Goal: Task Accomplishment & Management: Manage account settings

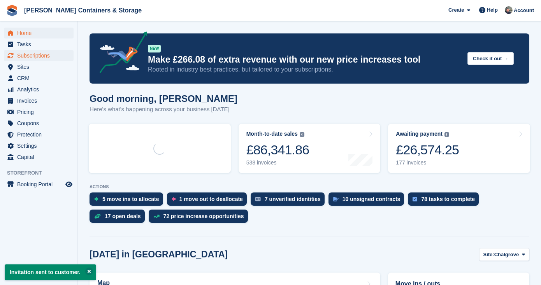
click at [44, 55] on span "Subscriptions" at bounding box center [40, 55] width 47 height 11
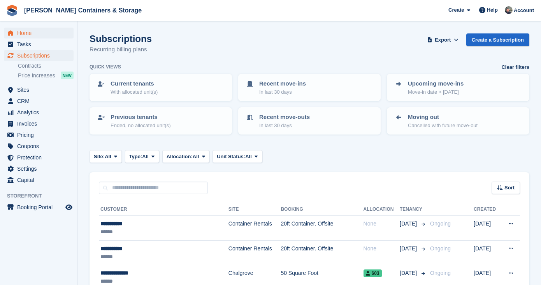
click at [41, 36] on span "Home" at bounding box center [40, 33] width 47 height 11
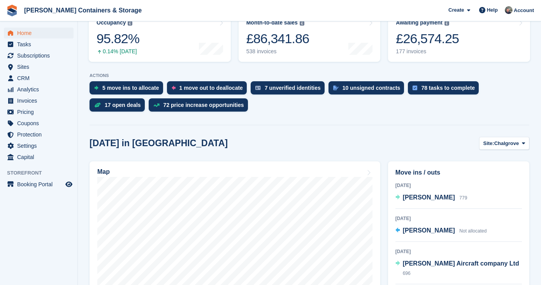
scroll to position [119, 0]
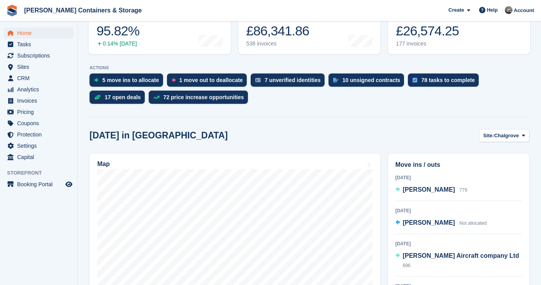
click at [496, 138] on span "Chalgrove" at bounding box center [506, 136] width 25 height 8
click at [494, 168] on link "Container Rentals" at bounding box center [492, 168] width 68 height 14
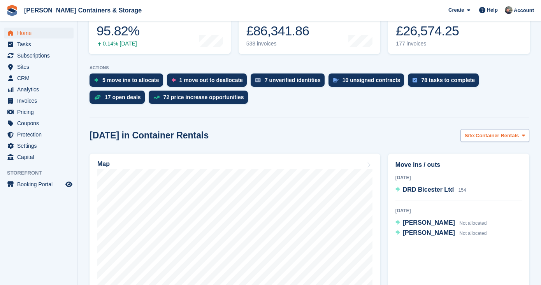
click at [512, 135] on span "Container Rentals" at bounding box center [496, 136] width 43 height 8
click at [506, 152] on link "Chalgrove" at bounding box center [492, 154] width 68 height 14
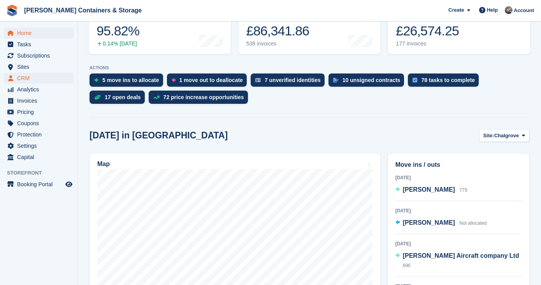
click at [51, 73] on span "CRM" at bounding box center [40, 78] width 47 height 11
click at [48, 68] on span "Sites" at bounding box center [40, 66] width 47 height 11
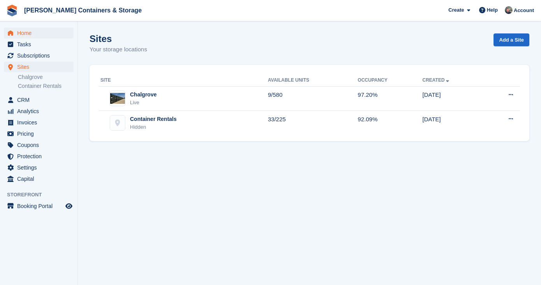
click at [39, 29] on span "Home" at bounding box center [40, 33] width 47 height 11
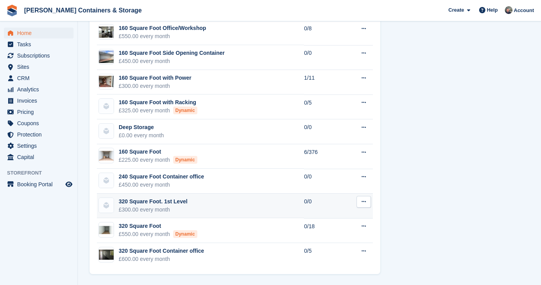
scroll to position [872, 0]
click at [54, 29] on span "Home" at bounding box center [40, 33] width 47 height 11
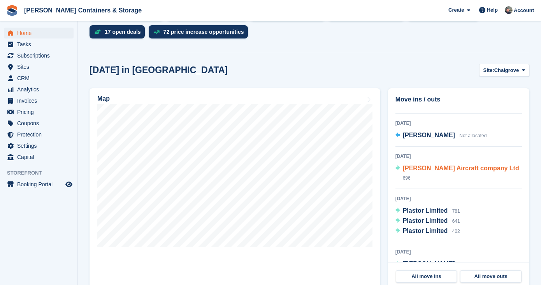
scroll to position [27, 0]
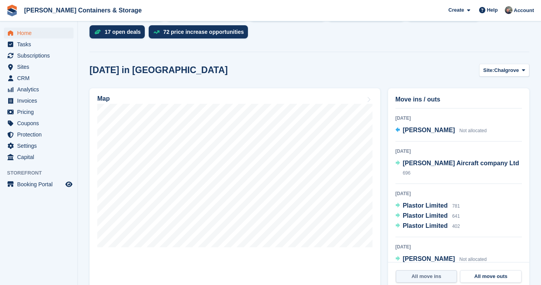
click at [434, 278] on link "All move ins" at bounding box center [426, 276] width 61 height 12
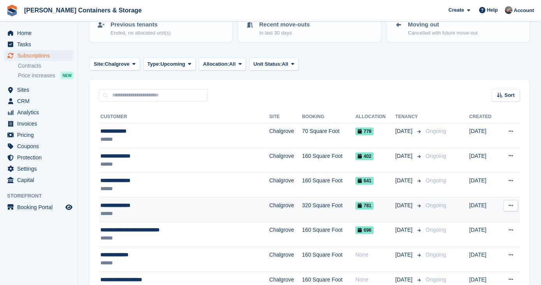
scroll to position [119, 0]
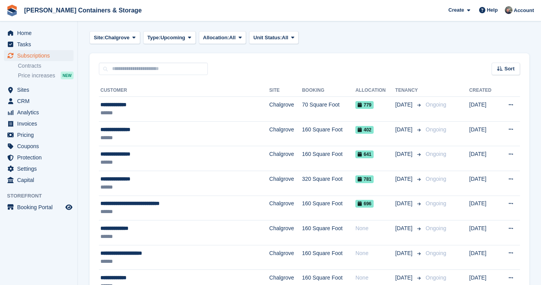
click at [37, 53] on span "Subscriptions" at bounding box center [40, 55] width 47 height 11
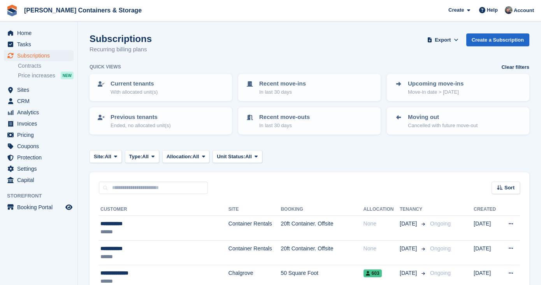
scroll to position [62, 0]
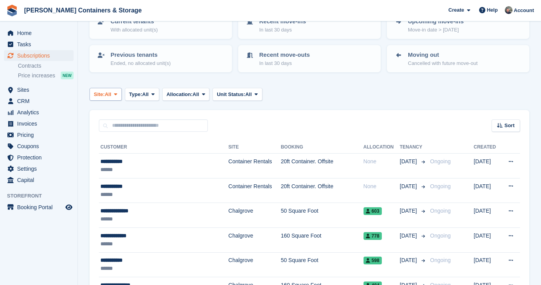
click at [111, 91] on span "All" at bounding box center [108, 95] width 7 height 8
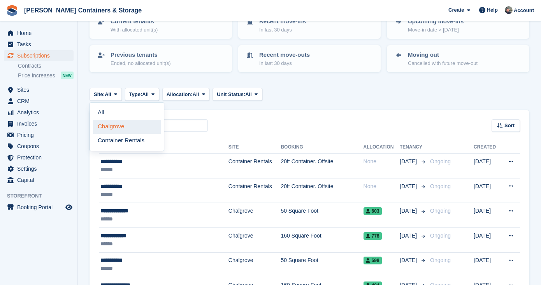
click at [114, 120] on link "Chalgrove" at bounding box center [127, 127] width 68 height 14
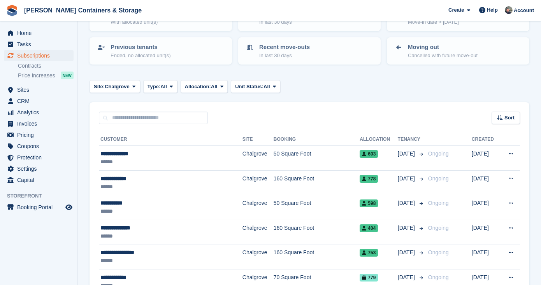
scroll to position [37, 0]
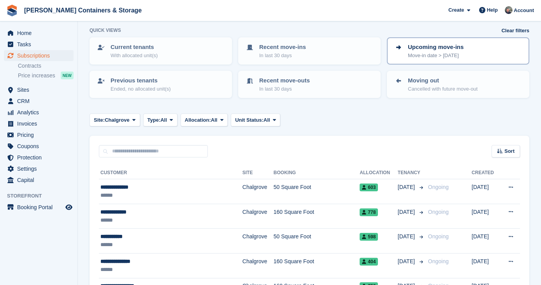
click at [420, 58] on p "Move-in date > today" at bounding box center [436, 56] width 56 height 8
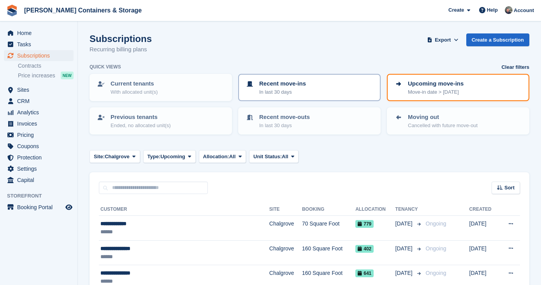
click at [291, 87] on p "Recent move-ins" at bounding box center [282, 83] width 47 height 9
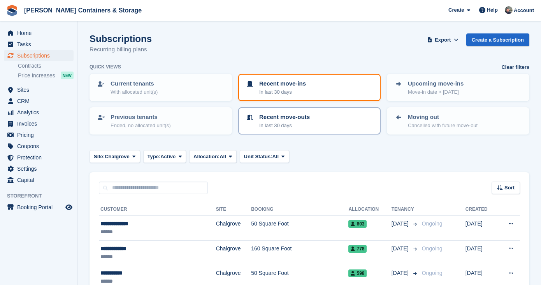
click at [278, 120] on p "Recent move-outs" at bounding box center [284, 117] width 51 height 9
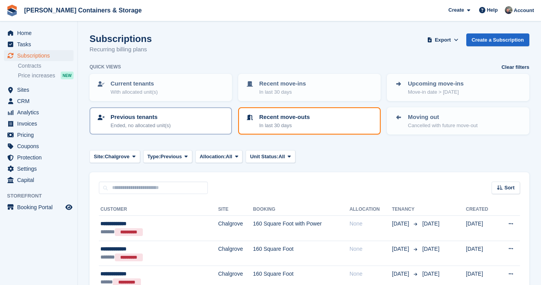
click at [169, 122] on p "Ended, no allocated unit(s)" at bounding box center [140, 126] width 60 height 8
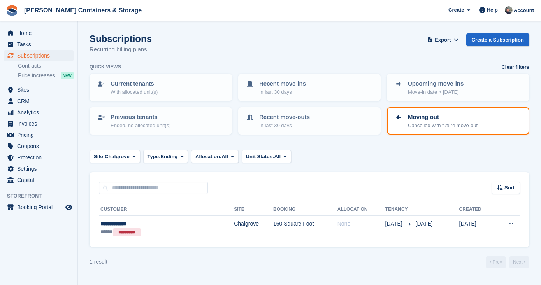
click at [409, 70] on div "Quick views Clear filters" at bounding box center [308, 67] width 439 height 8
click at [408, 87] on p "Upcoming move-ins" at bounding box center [436, 83] width 56 height 9
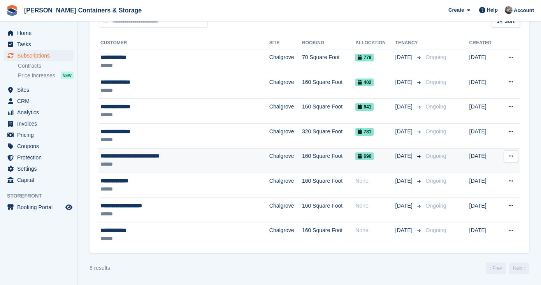
scroll to position [166, 0]
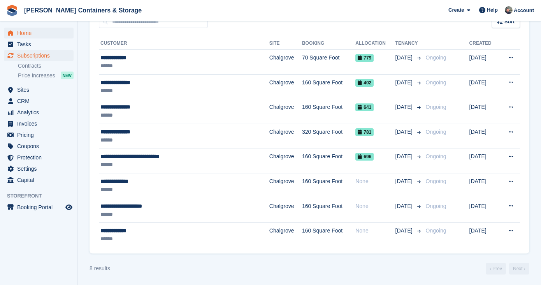
click at [42, 32] on span "Home" at bounding box center [40, 33] width 47 height 11
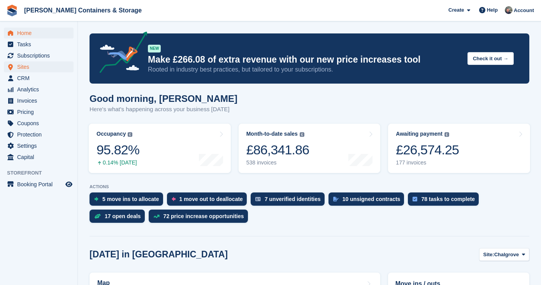
click at [34, 62] on span "Sites" at bounding box center [40, 66] width 47 height 11
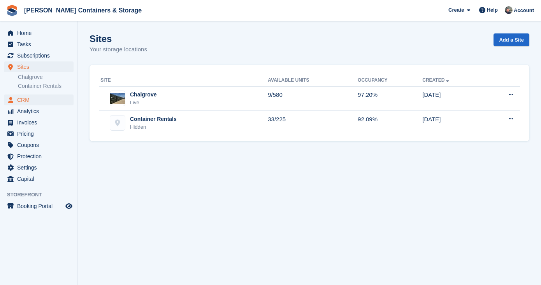
click at [33, 100] on span "CRM" at bounding box center [40, 100] width 47 height 11
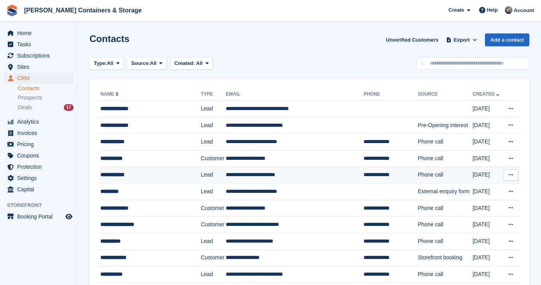
click at [124, 179] on div "**********" at bounding box center [147, 175] width 95 height 8
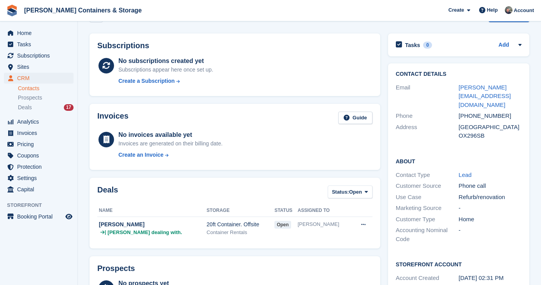
scroll to position [117, 0]
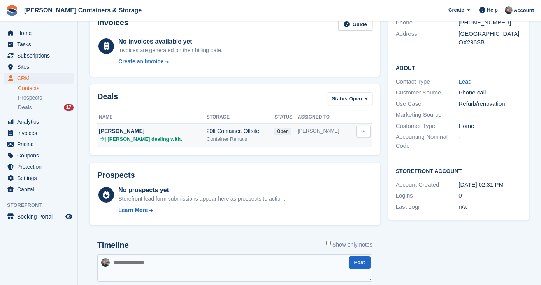
click at [274, 139] on td "open" at bounding box center [285, 135] width 23 height 24
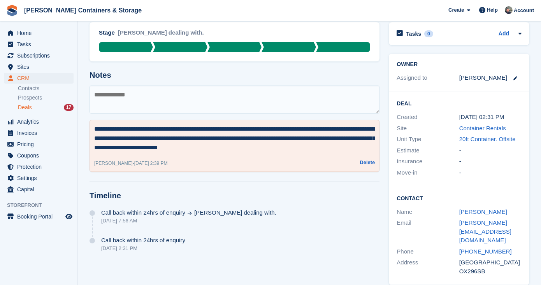
scroll to position [53, 0]
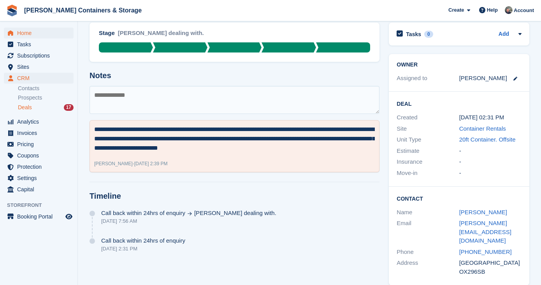
click at [43, 32] on span "Home" at bounding box center [40, 33] width 47 height 11
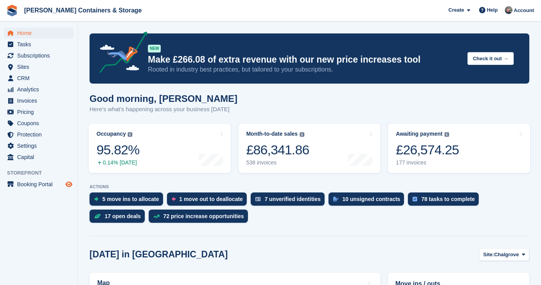
click at [72, 183] on icon "Preview store" at bounding box center [68, 184] width 7 height 6
click at [29, 79] on span "CRM" at bounding box center [40, 78] width 47 height 11
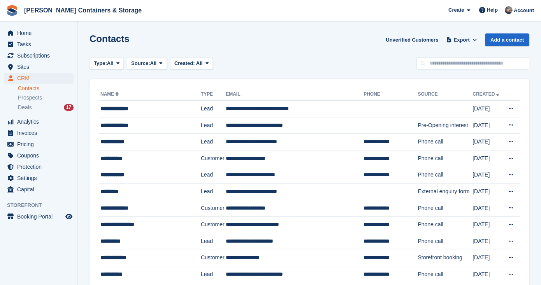
click at [458, 67] on input "text" at bounding box center [472, 63] width 113 height 13
type input "***"
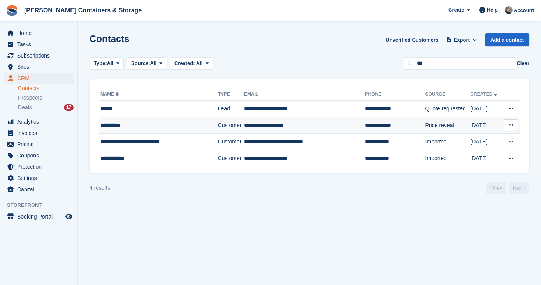
click at [244, 120] on td "**********" at bounding box center [304, 125] width 121 height 17
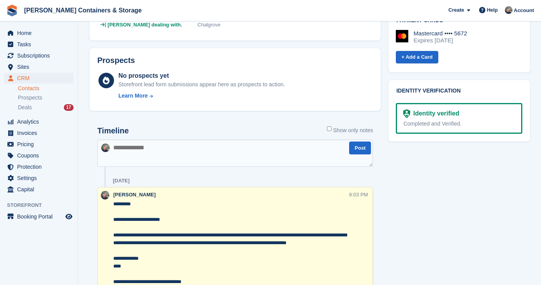
scroll to position [409, 0]
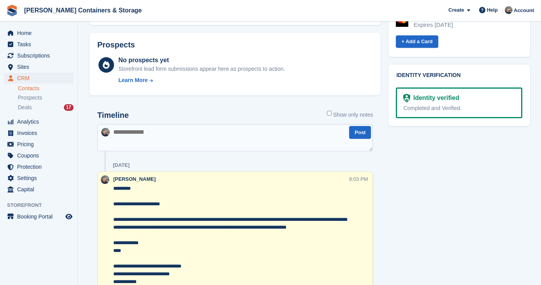
click at [265, 136] on textarea at bounding box center [234, 137] width 275 height 27
paste textarea "**********"
type textarea "**********"
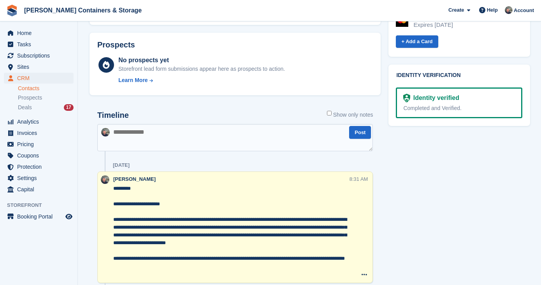
scroll to position [487, 0]
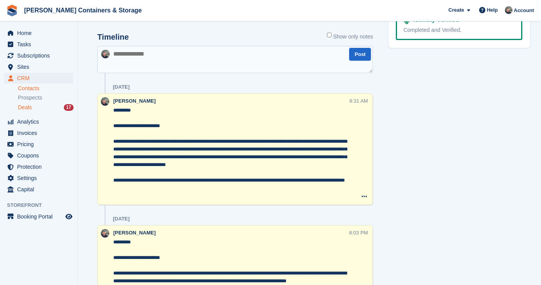
click at [39, 108] on div "Deals 17" at bounding box center [46, 107] width 56 height 7
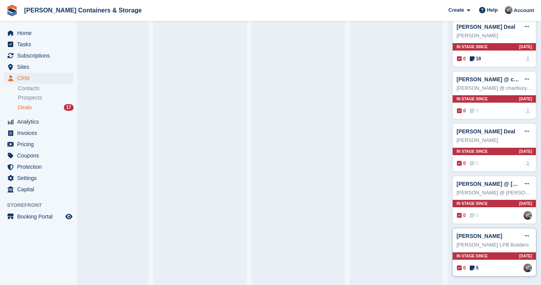
scroll to position [400, 0]
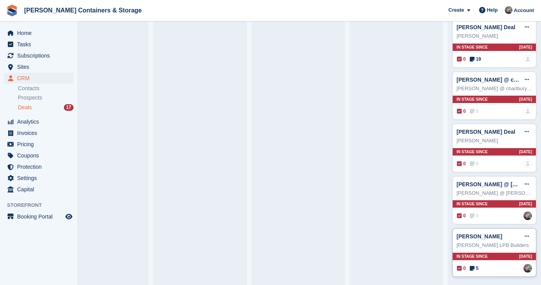
click at [471, 266] on icon at bounding box center [471, 268] width 5 height 5
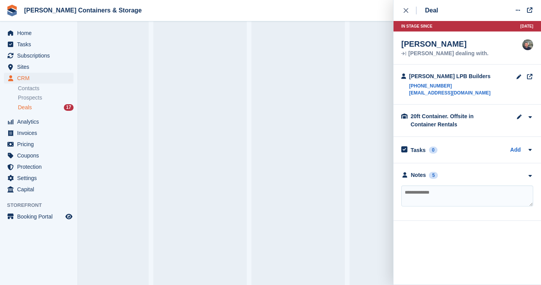
click at [427, 180] on div "**********" at bounding box center [466, 192] width 147 height 58
click at [427, 172] on div "Notes 5" at bounding box center [419, 175] width 37 height 8
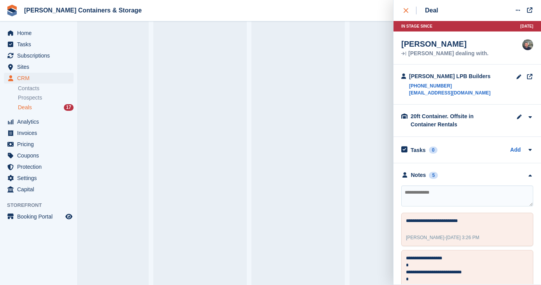
click at [404, 11] on icon "close" at bounding box center [405, 10] width 5 height 5
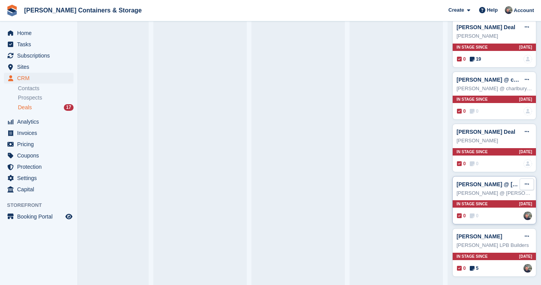
click at [523, 184] on button at bounding box center [526, 185] width 14 height 12
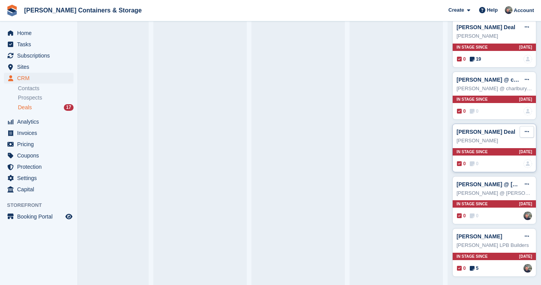
click at [527, 131] on icon at bounding box center [526, 131] width 4 height 5
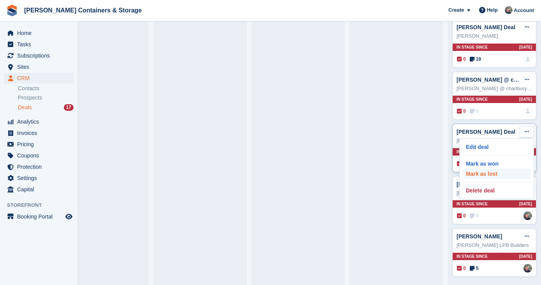
click at [501, 174] on p "Mark as lost" at bounding box center [496, 174] width 68 height 10
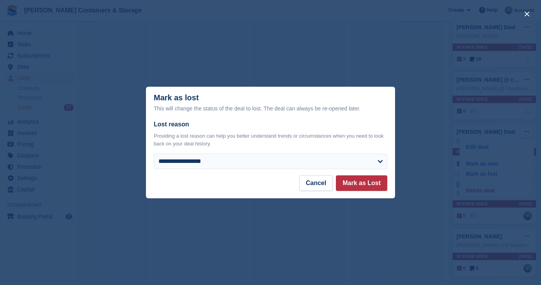
click at [293, 152] on div "**********" at bounding box center [270, 144] width 233 height 49
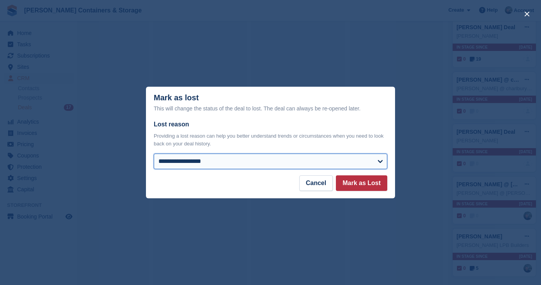
select select "**********"
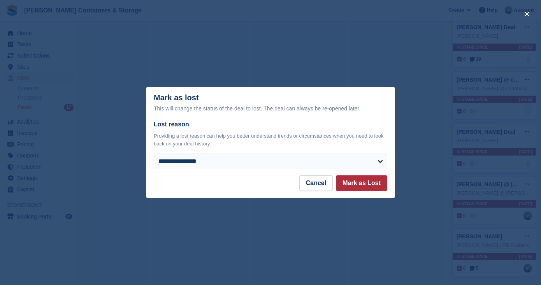
click at [372, 187] on button "Mark as Lost" at bounding box center [361, 183] width 51 height 16
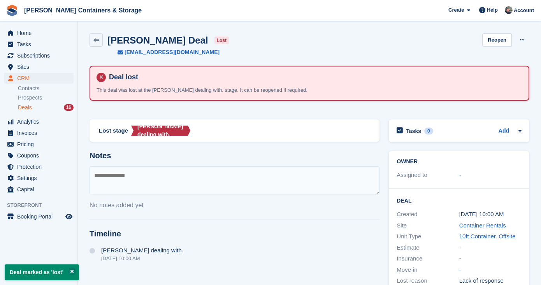
click at [51, 114] on div "CRM CRM CRM Contacts Prospects Deals 16 Contacts Prospects Deals 16" at bounding box center [38, 95] width 77 height 44
click at [50, 111] on link "Deals 16" at bounding box center [46, 107] width 56 height 8
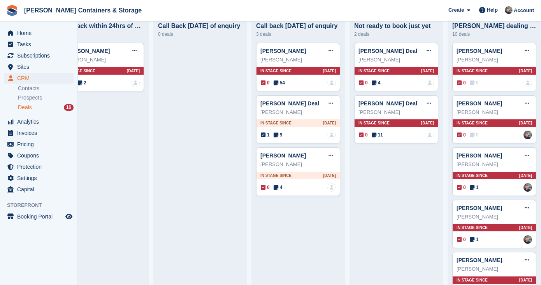
scroll to position [88, 0]
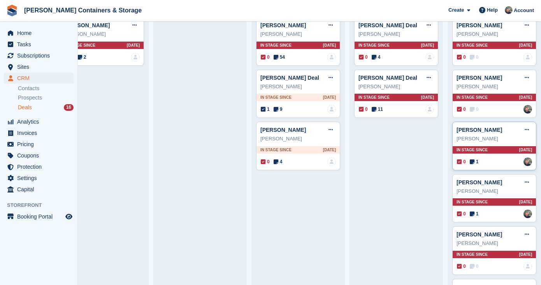
click at [476, 161] on span "1" at bounding box center [473, 161] width 9 height 7
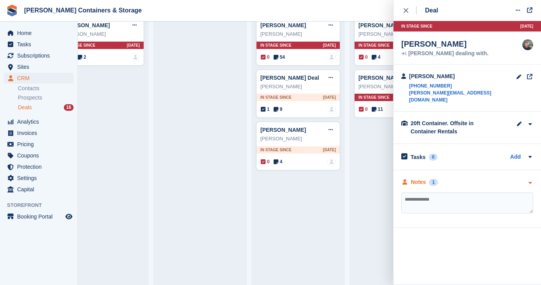
click at [424, 178] on div "Notes" at bounding box center [418, 182] width 15 height 8
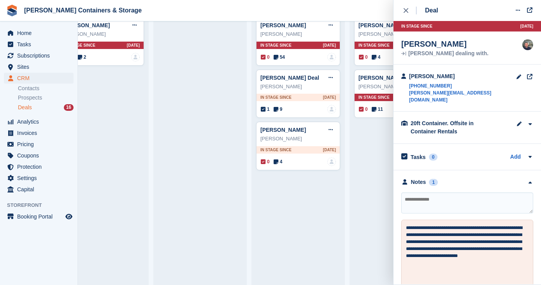
click at [422, 193] on textarea at bounding box center [467, 203] width 132 height 21
type textarea "*"
type textarea "**********"
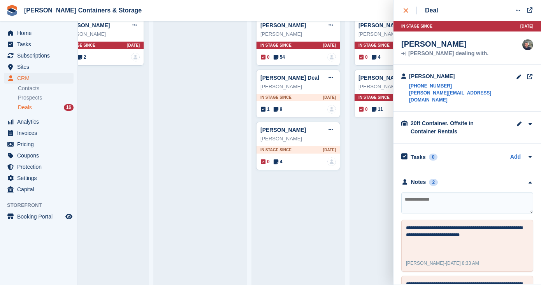
click at [406, 14] on div "close" at bounding box center [409, 11] width 13 height 8
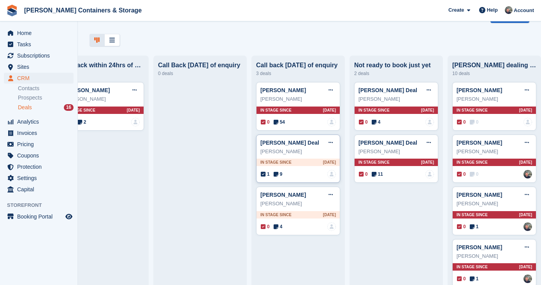
scroll to position [12, 0]
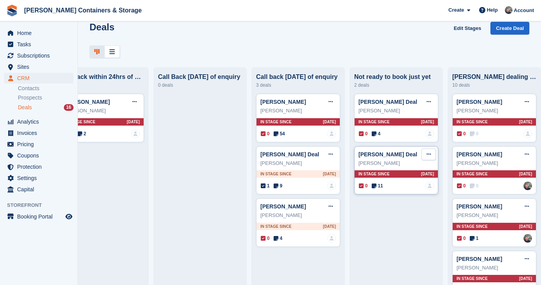
click at [431, 151] on button at bounding box center [428, 155] width 14 height 12
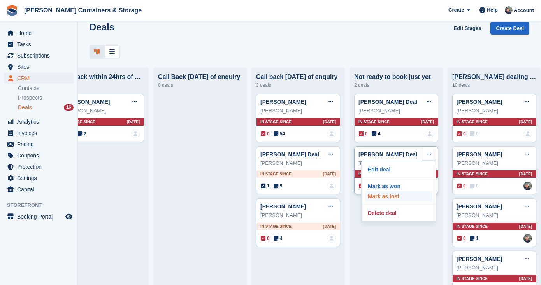
click at [420, 193] on p "Mark as lost" at bounding box center [398, 196] width 68 height 10
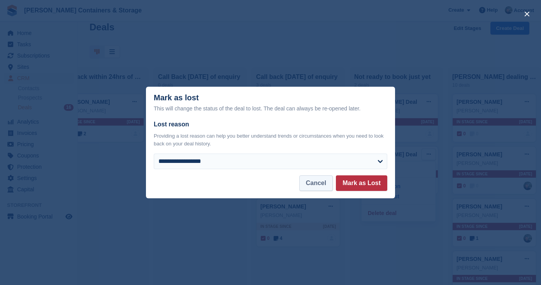
click at [307, 182] on button "Cancel" at bounding box center [315, 183] width 33 height 16
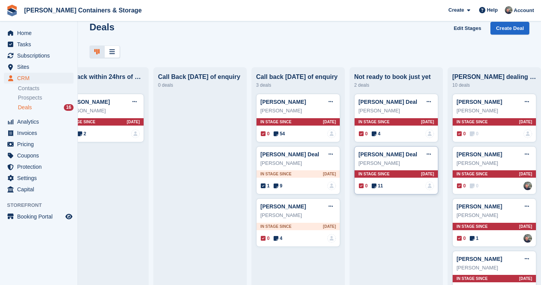
click at [376, 184] on icon at bounding box center [373, 185] width 5 height 5
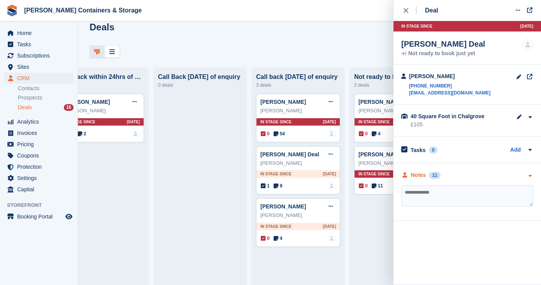
click at [421, 178] on div "Notes" at bounding box center [418, 175] width 15 height 8
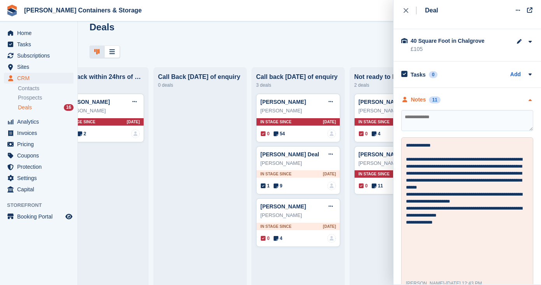
scroll to position [81, 0]
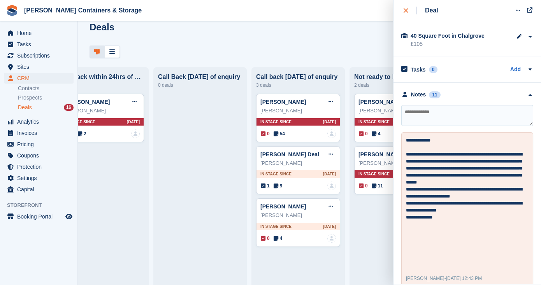
click at [406, 9] on icon "close" at bounding box center [405, 10] width 5 height 5
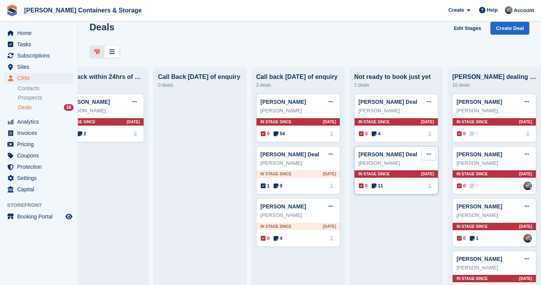
click at [432, 152] on button at bounding box center [428, 155] width 14 height 12
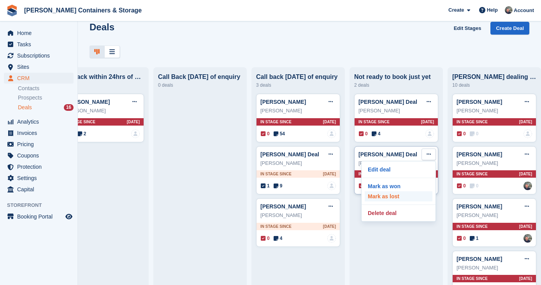
click at [395, 197] on p "Mark as lost" at bounding box center [398, 196] width 68 height 10
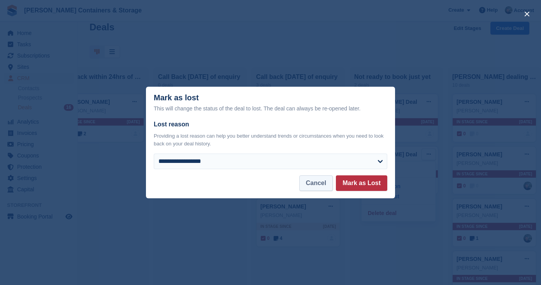
click at [329, 182] on button "Cancel" at bounding box center [315, 183] width 33 height 16
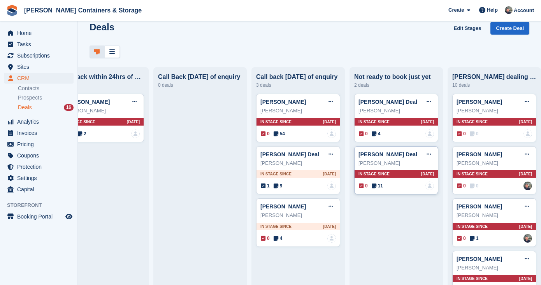
click at [380, 184] on span "11" at bounding box center [376, 185] width 11 height 7
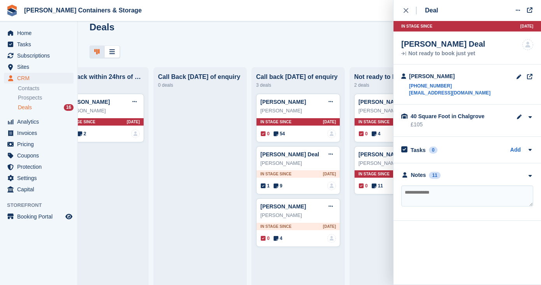
click at [427, 169] on div "**********" at bounding box center [466, 192] width 147 height 58
click at [425, 174] on div "Notes" at bounding box center [418, 175] width 15 height 8
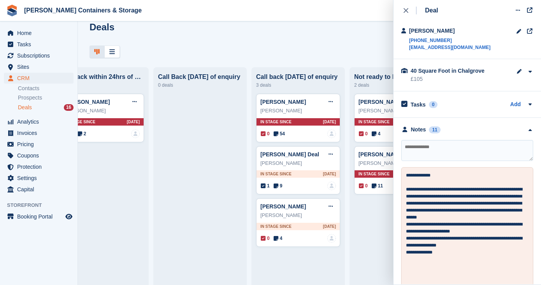
scroll to position [51, 0]
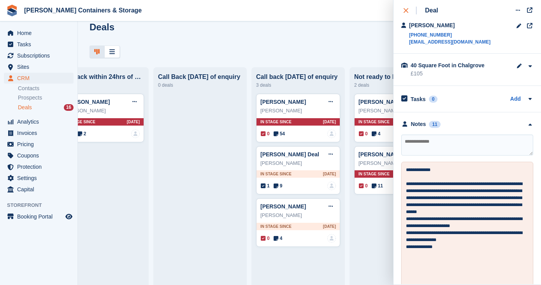
click at [410, 7] on div "close" at bounding box center [409, 11] width 13 height 8
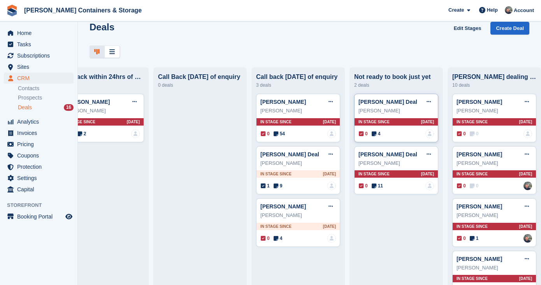
click at [379, 133] on span "4" at bounding box center [375, 133] width 9 height 7
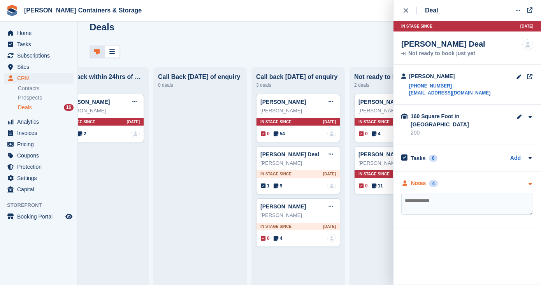
click at [418, 179] on div "Notes" at bounding box center [418, 183] width 15 height 8
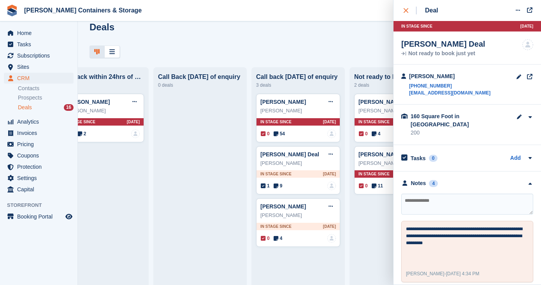
click at [403, 11] on icon "close" at bounding box center [405, 10] width 5 height 5
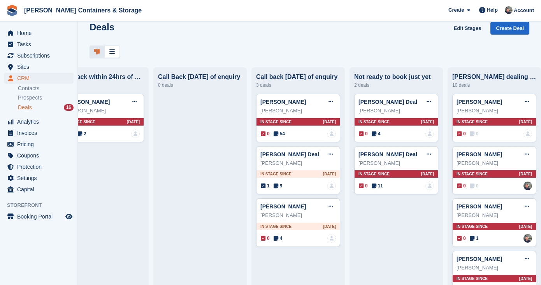
scroll to position [0, 0]
click at [283, 133] on span "54" at bounding box center [278, 133] width 11 height 7
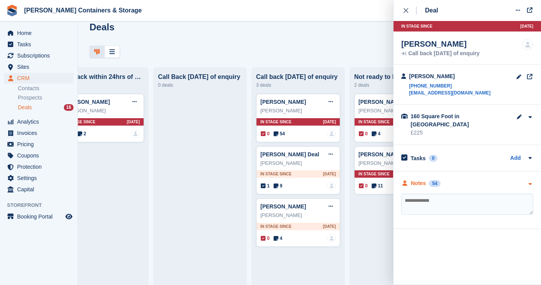
click at [414, 179] on div "Notes" at bounding box center [418, 183] width 15 height 8
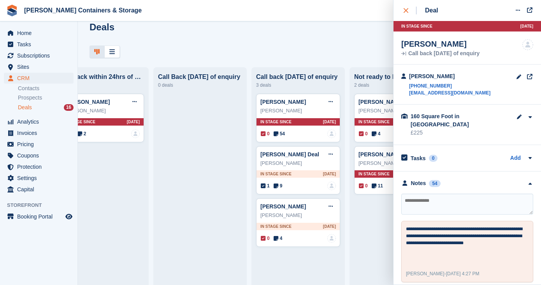
click at [405, 7] on div "close" at bounding box center [409, 11] width 13 height 8
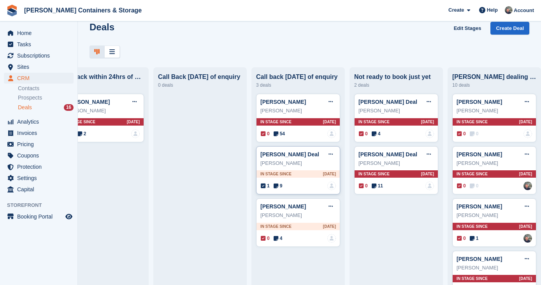
click at [282, 185] on span "9" at bounding box center [277, 185] width 9 height 7
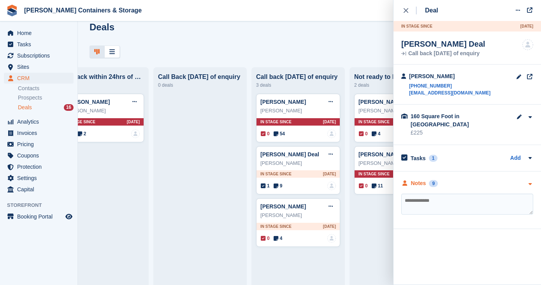
click at [427, 179] on div "Notes 9" at bounding box center [419, 183] width 37 height 8
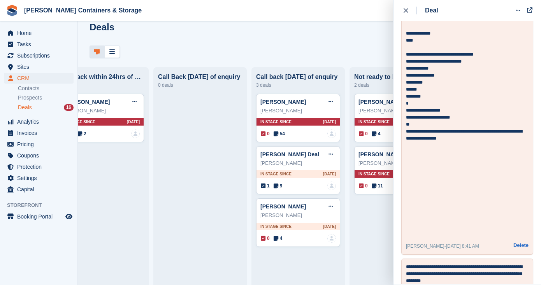
scroll to position [707, 0]
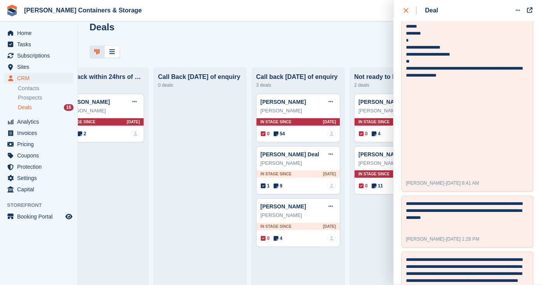
click at [407, 14] on div "close" at bounding box center [409, 11] width 13 height 8
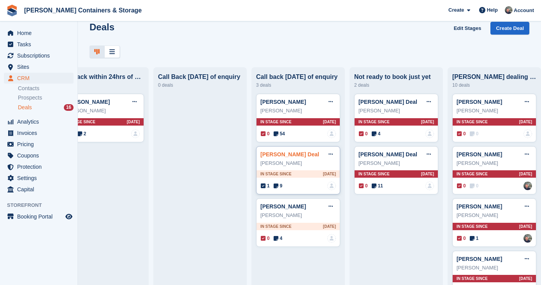
click at [274, 153] on link "[PERSON_NAME] Deal" at bounding box center [289, 154] width 59 height 6
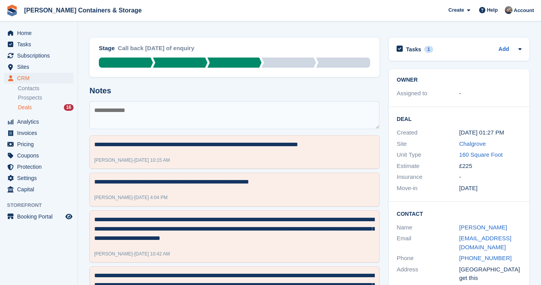
scroll to position [51, 0]
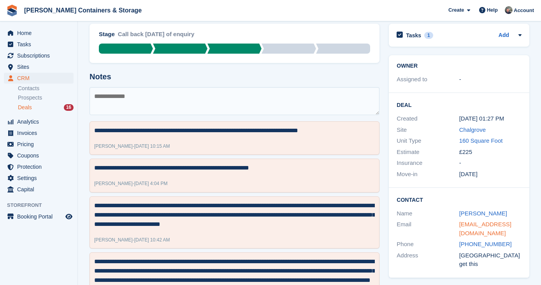
click at [483, 221] on link "[EMAIL_ADDRESS][DOMAIN_NAME]" at bounding box center [485, 229] width 52 height 16
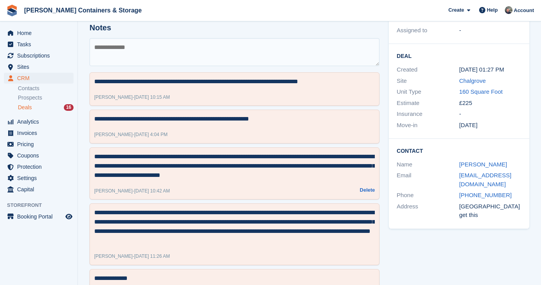
scroll to position [149, 0]
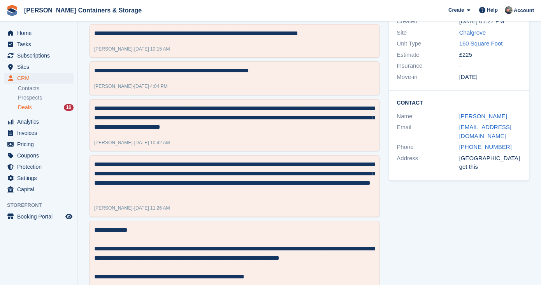
click at [38, 109] on div "Deals 16" at bounding box center [46, 107] width 56 height 7
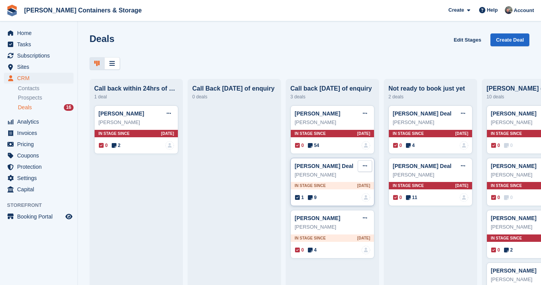
click at [365, 162] on button at bounding box center [364, 166] width 14 height 12
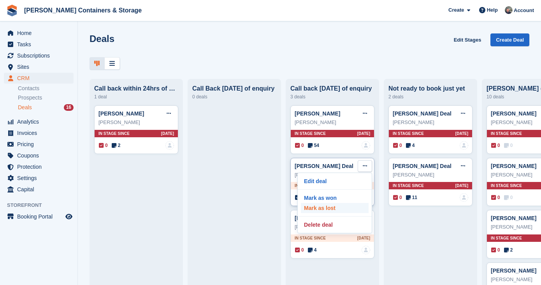
click at [349, 204] on p "Mark as lost" at bounding box center [335, 208] width 68 height 10
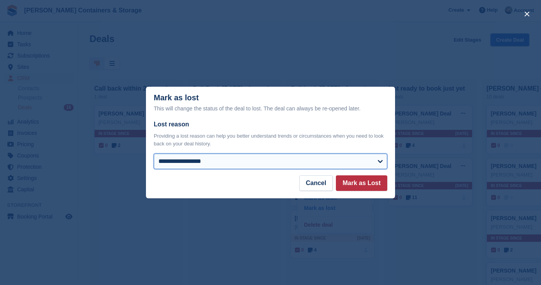
select select "**********"
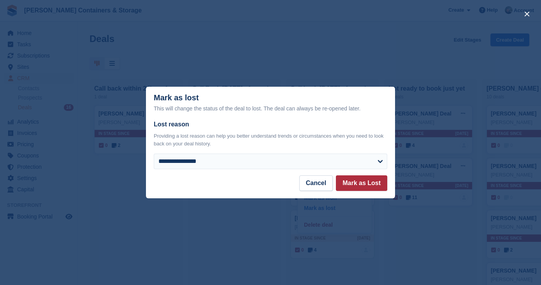
click at [359, 186] on button "Mark as Lost" at bounding box center [361, 183] width 51 height 16
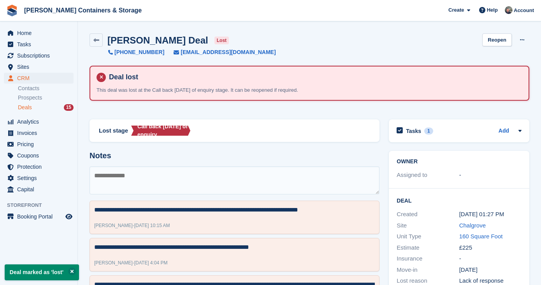
click at [34, 109] on div "Deals 15" at bounding box center [46, 107] width 56 height 7
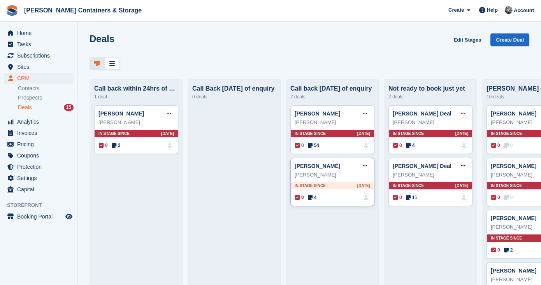
click at [315, 193] on div "Louise Rose Edit deal Mark as won Mark as lost Delete deal Louise Rose In stage…" at bounding box center [332, 182] width 84 height 49
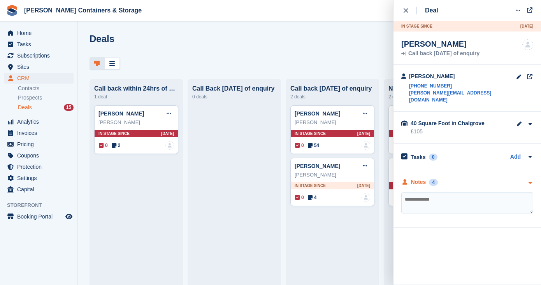
click at [424, 179] on div "Notes" at bounding box center [418, 182] width 15 height 8
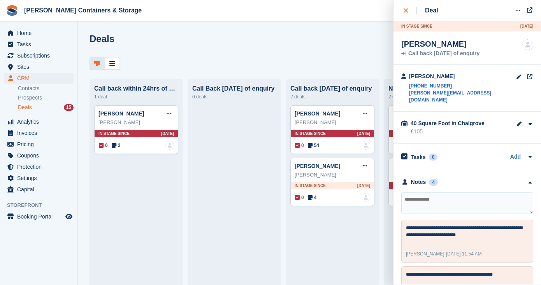
click at [402, 9] on button "close" at bounding box center [410, 10] width 18 height 21
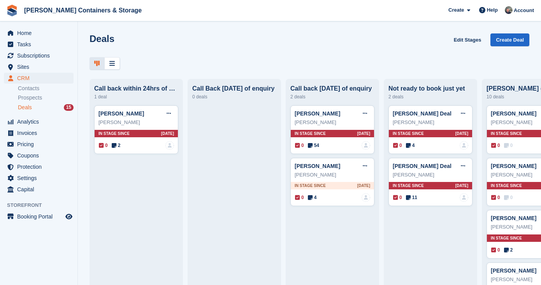
click at [43, 104] on div "Deals 15" at bounding box center [46, 107] width 56 height 7
click at [33, 83] on span "CRM" at bounding box center [40, 78] width 47 height 11
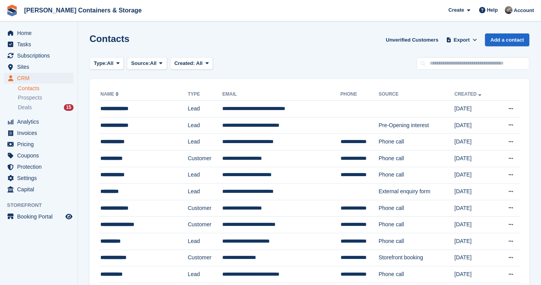
click at [34, 75] on span "CRM" at bounding box center [40, 78] width 47 height 11
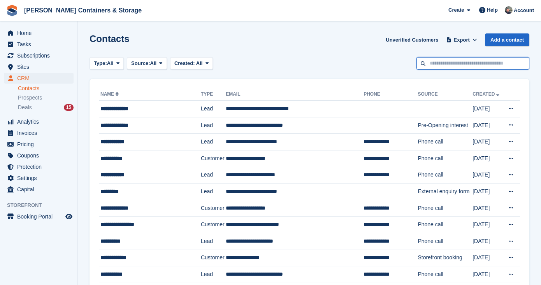
click at [450, 65] on input "text" at bounding box center [472, 63] width 113 height 13
type input "*****"
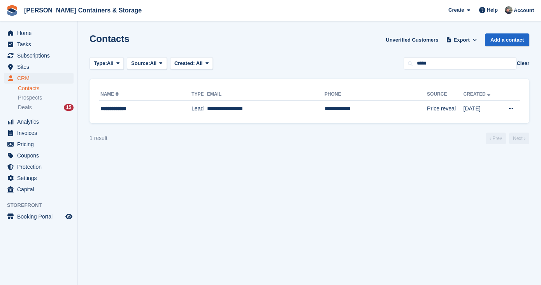
click at [450, 56] on section "Contacts Unverified Customers Export Export Contacts Export a CSV of all Contac…" at bounding box center [309, 142] width 463 height 285
click at [432, 63] on input "*****" at bounding box center [459, 63] width 113 height 13
type input "****"
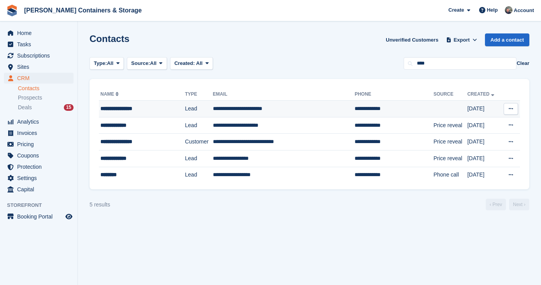
click at [237, 109] on td "**********" at bounding box center [284, 109] width 142 height 17
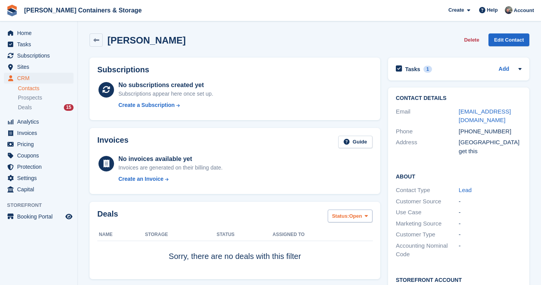
click at [353, 213] on span "Open" at bounding box center [355, 216] width 13 height 8
click at [349, 228] on link "All" at bounding box center [365, 235] width 68 height 14
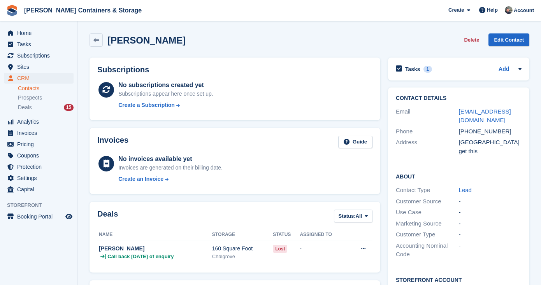
scroll to position [68, 0]
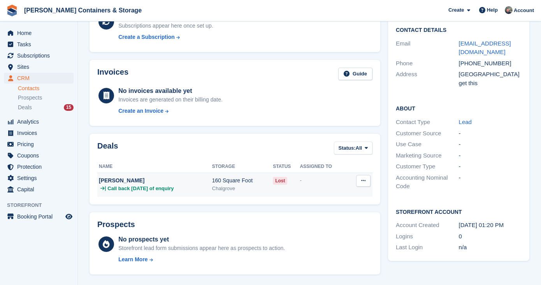
click at [306, 189] on td "-" at bounding box center [323, 185] width 48 height 24
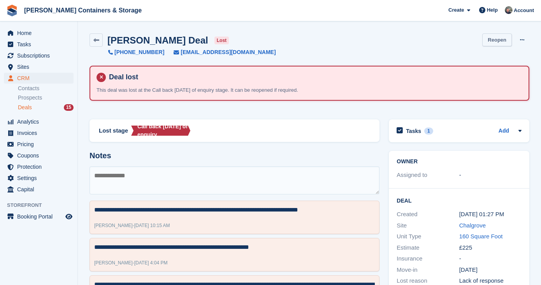
click at [509, 39] on link "Reopen" at bounding box center [497, 39] width 30 height 13
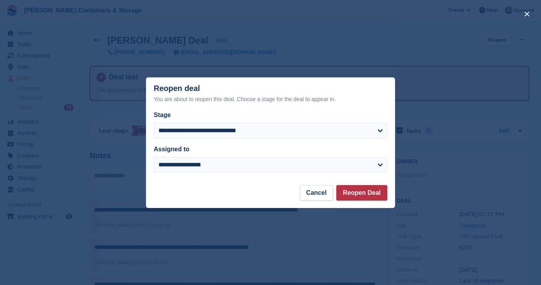
click at [297, 119] on div "Stage" at bounding box center [266, 114] width 224 height 9
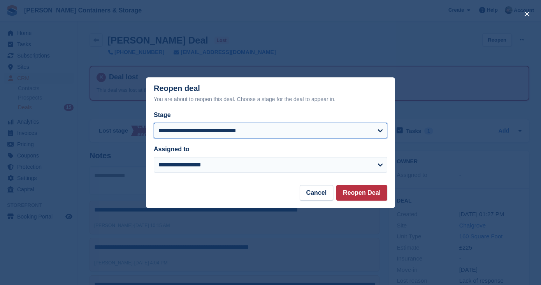
select select "****"
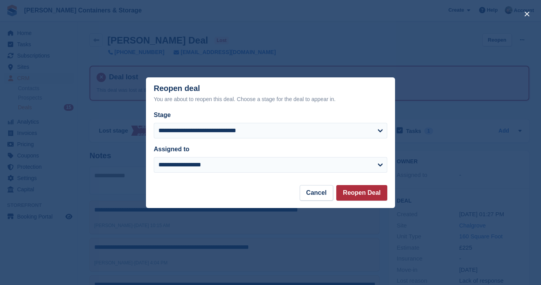
click at [362, 193] on button "Reopen Deal" at bounding box center [361, 193] width 51 height 16
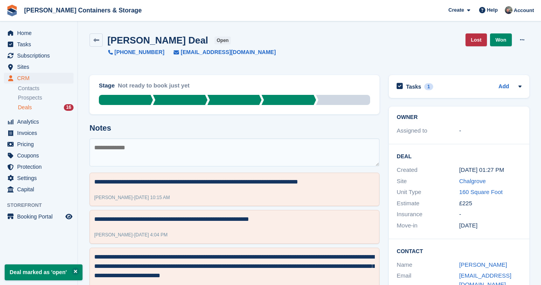
click at [46, 113] on div "CRM CRM CRM Contacts Prospects Deals 16 Contacts Prospects Deals 16" at bounding box center [38, 95] width 77 height 44
click at [45, 109] on div "Deals 16" at bounding box center [46, 107] width 56 height 7
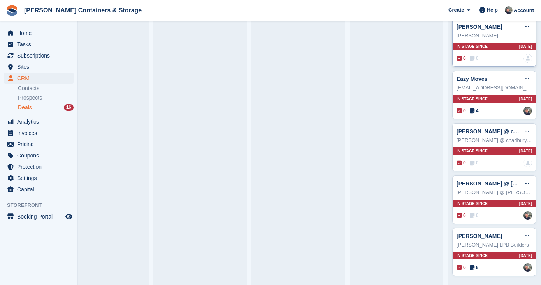
scroll to position [348, 0]
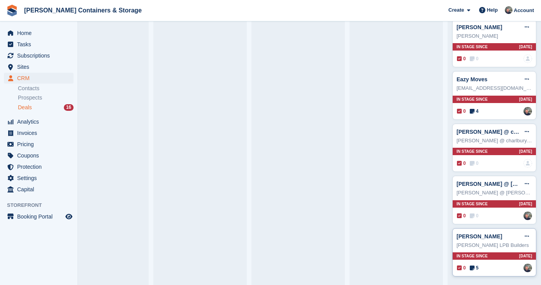
click at [474, 266] on icon at bounding box center [471, 267] width 5 height 5
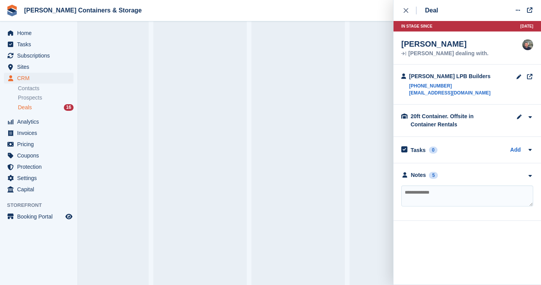
click at [397, 14] on div "Deal Edit deal [PERSON_NAME] as won [PERSON_NAME] as lost Delete deal In stage …" at bounding box center [466, 110] width 147 height 221
click at [404, 11] on icon "close" at bounding box center [405, 10] width 5 height 5
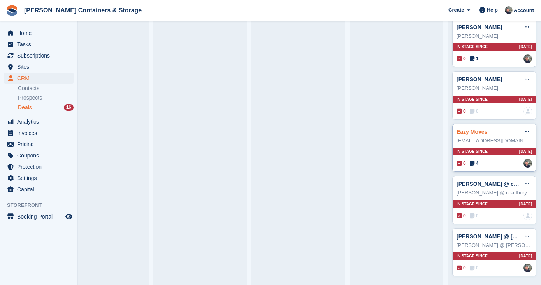
click at [475, 132] on link "Eazy Moves" at bounding box center [471, 132] width 31 height 6
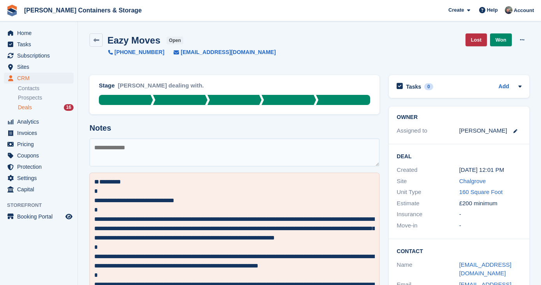
scroll to position [9, 0]
